Goal: Find specific page/section: Find specific page/section

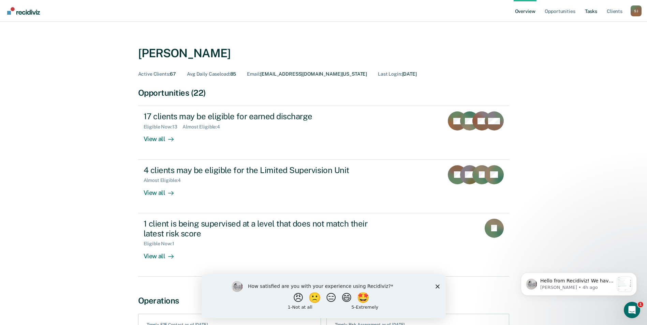
click at [593, 8] on link "Tasks" at bounding box center [590, 11] width 15 height 22
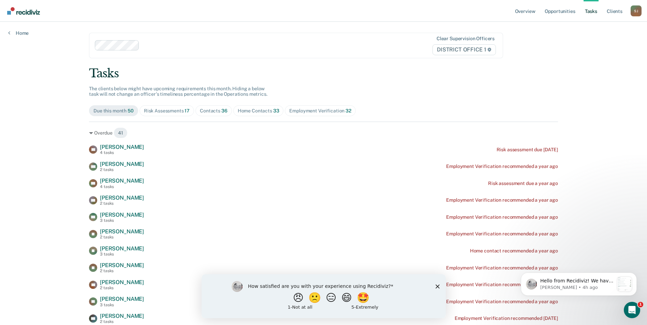
click at [200, 109] on div "Contacts 36" at bounding box center [214, 111] width 28 height 6
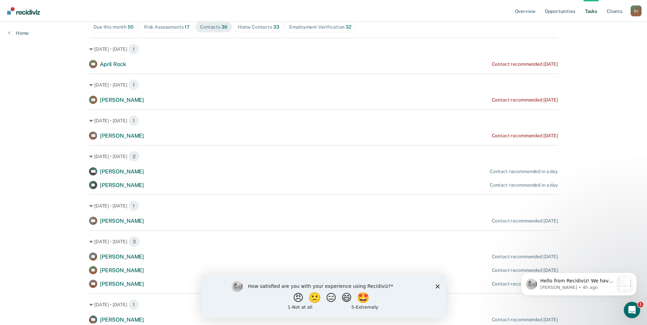
scroll to position [88, 0]
